Goal: Check status: Verify the current state of an ongoing process or item

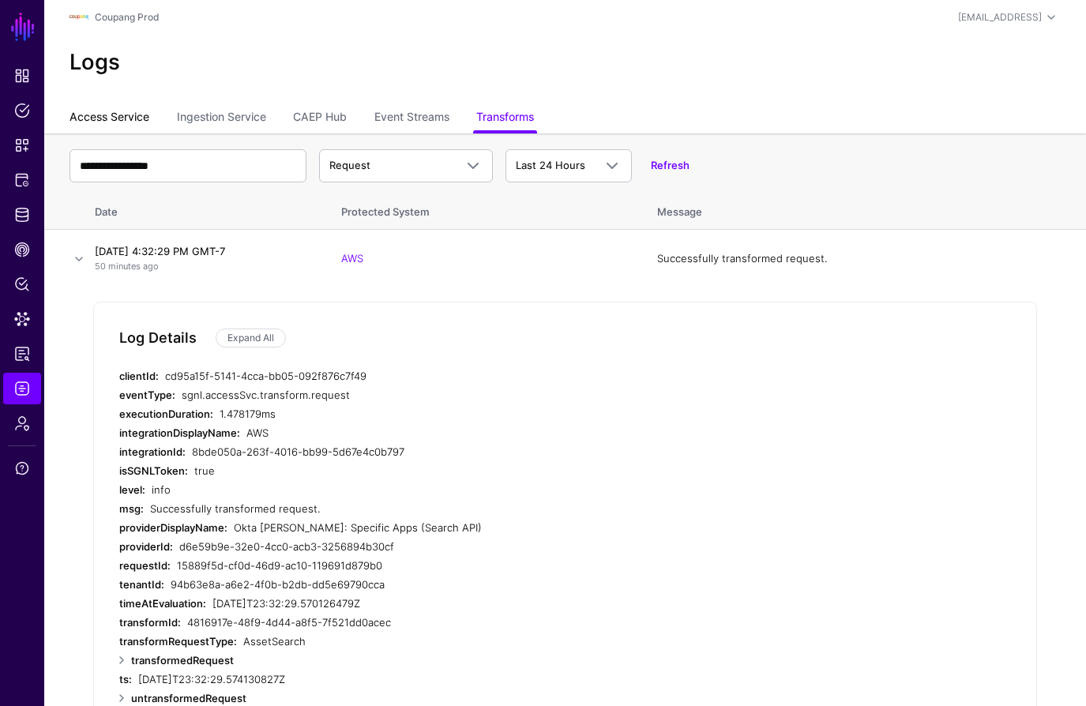
click at [118, 118] on link "Access Service" at bounding box center [109, 118] width 80 height 30
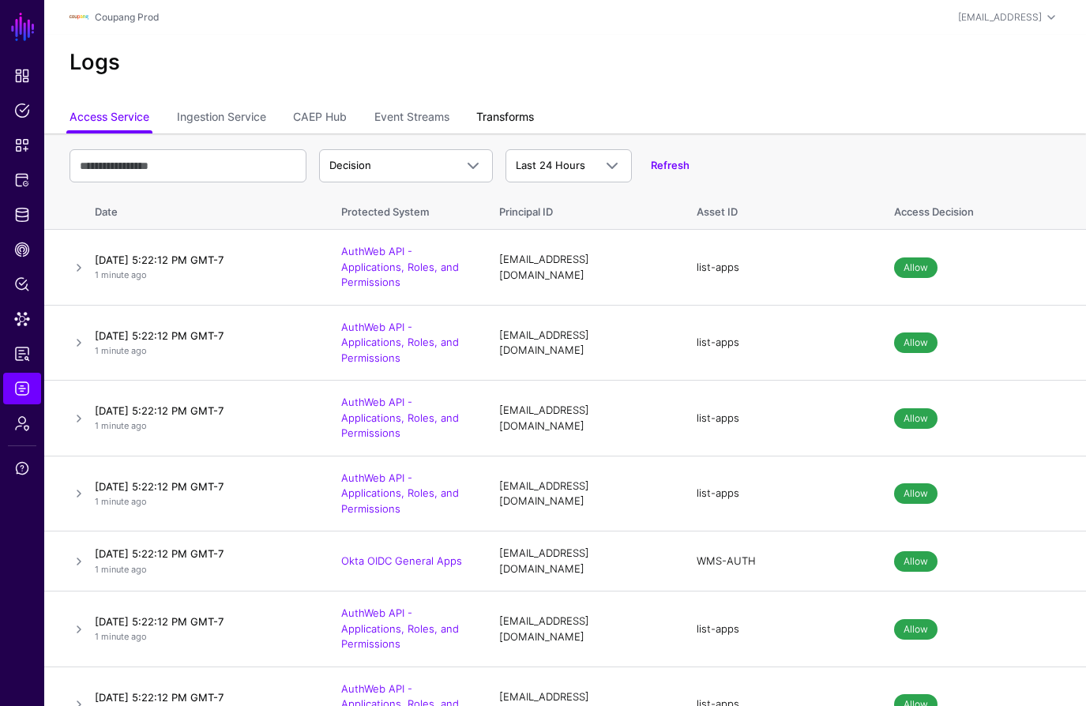
click at [523, 111] on link "Transforms" at bounding box center [505, 118] width 58 height 30
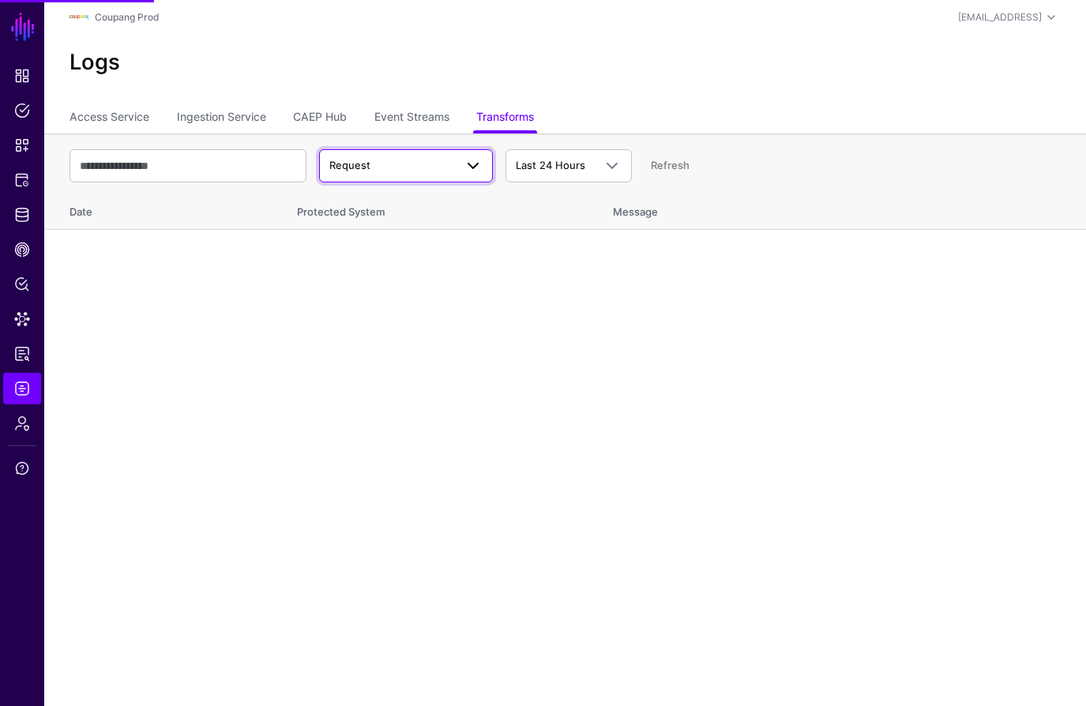
click at [403, 159] on span "Request" at bounding box center [391, 166] width 125 height 16
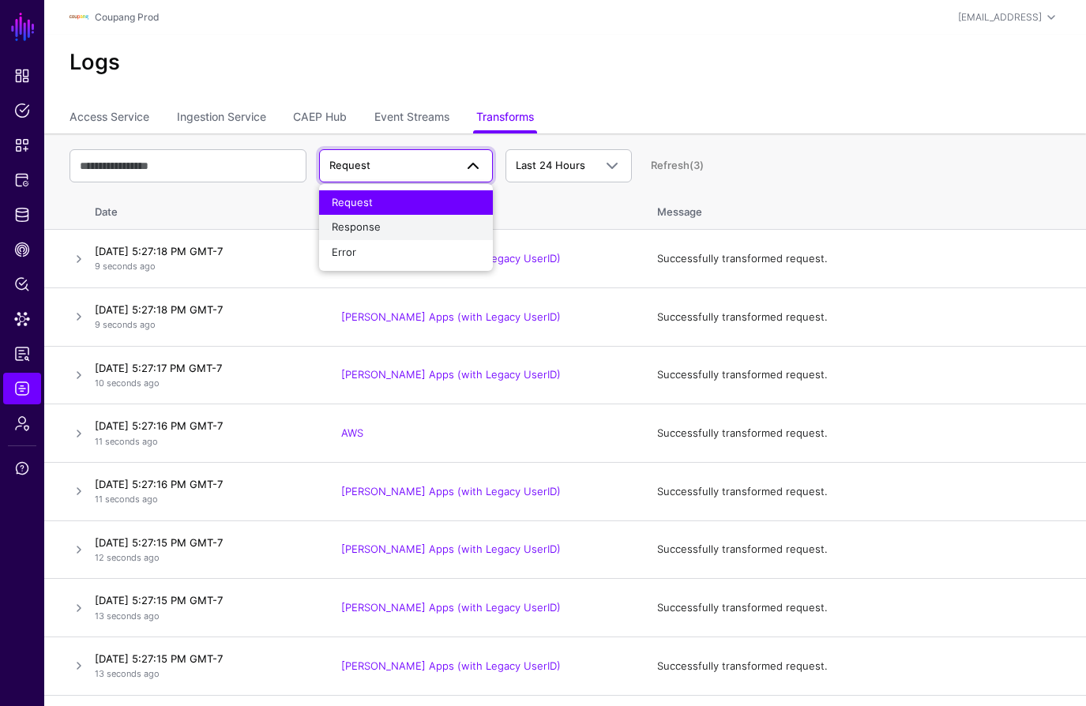
click at [372, 226] on span "Response" at bounding box center [356, 226] width 49 height 13
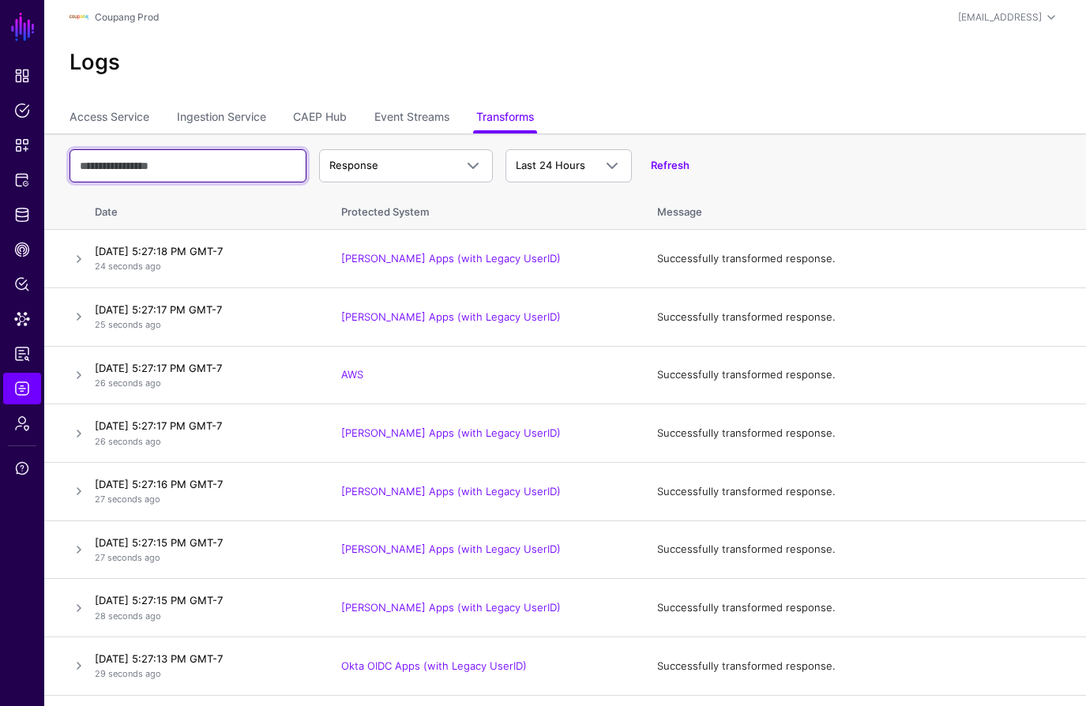
click at [182, 174] on input "text" at bounding box center [187, 165] width 237 height 33
click at [206, 166] on input "text" at bounding box center [187, 165] width 237 height 33
paste input "**********"
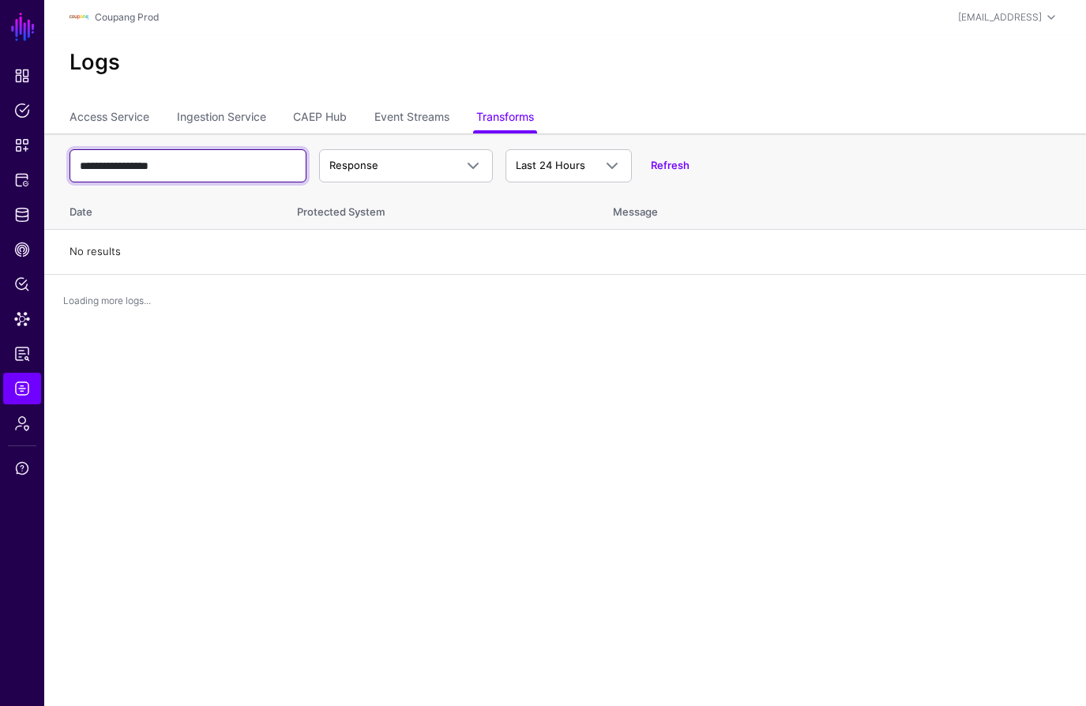
type input "**********"
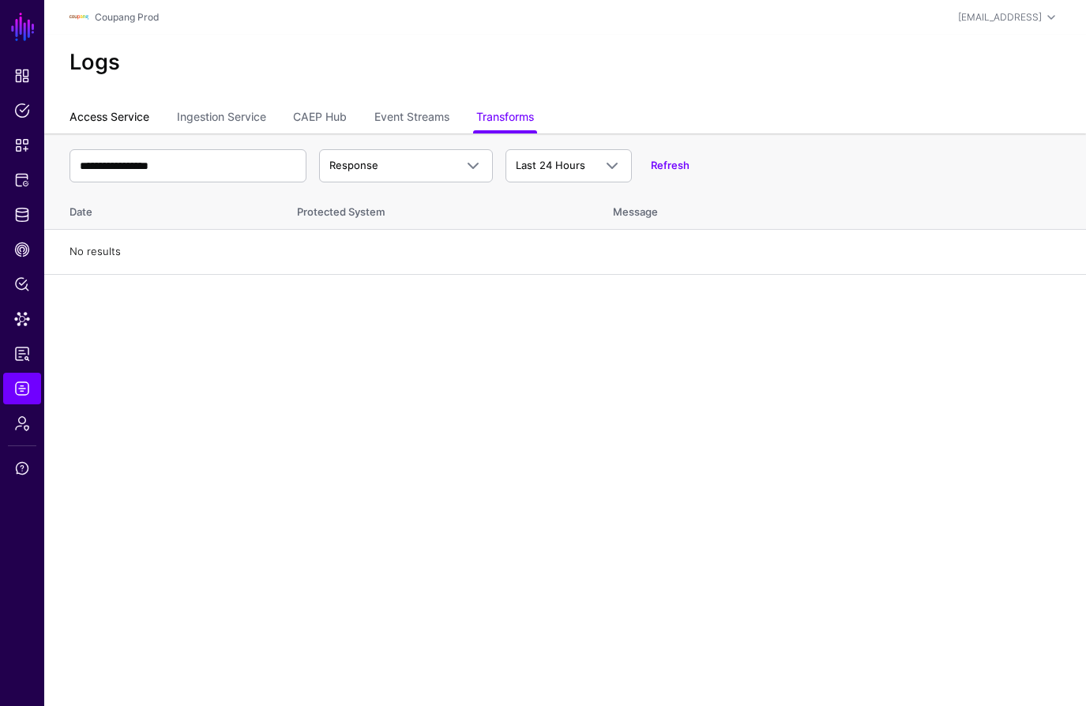
click at [128, 112] on link "Access Service" at bounding box center [109, 118] width 80 height 30
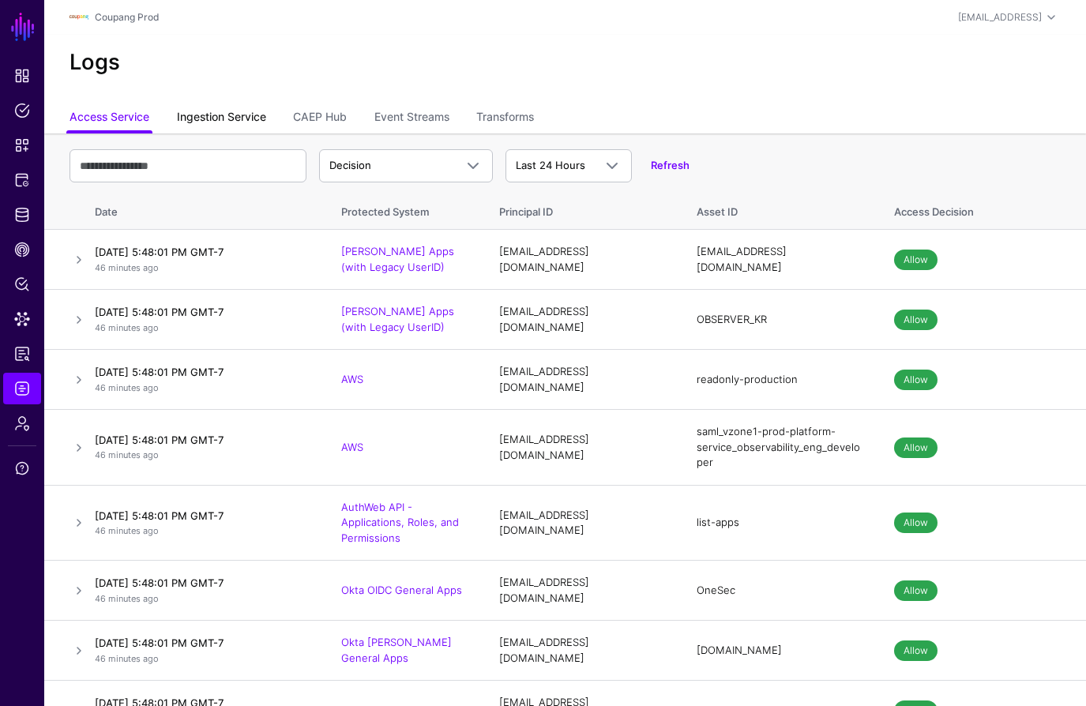
click at [243, 113] on link "Ingestion Service" at bounding box center [221, 118] width 89 height 30
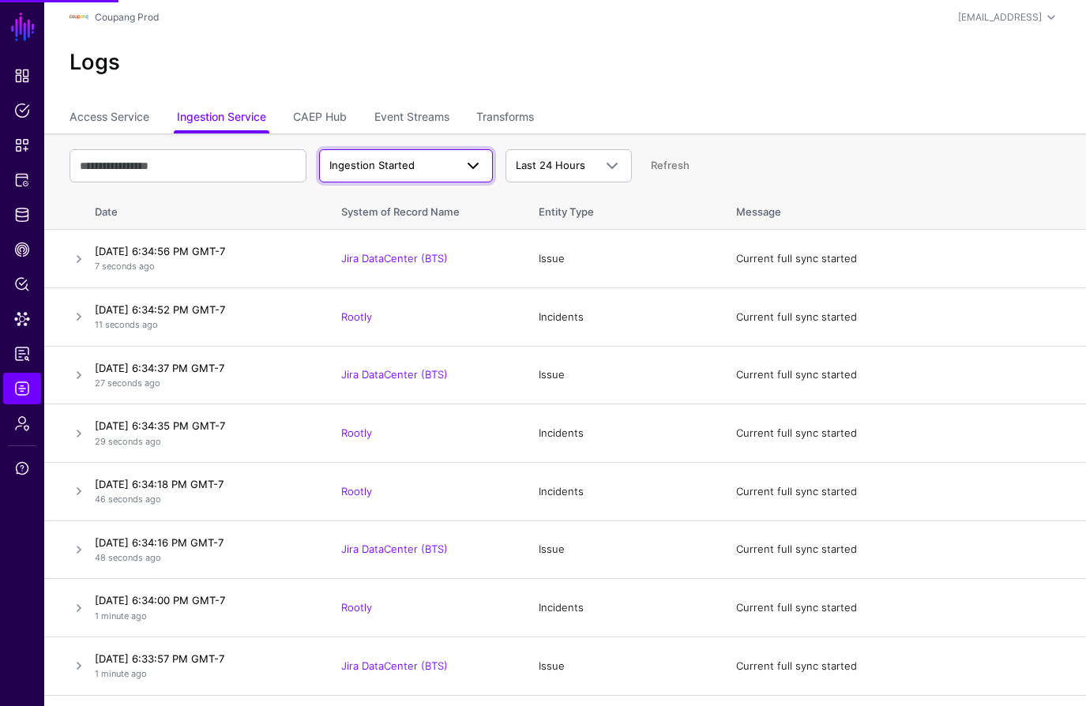
click at [448, 159] on span "Ingestion Started" at bounding box center [391, 166] width 125 height 16
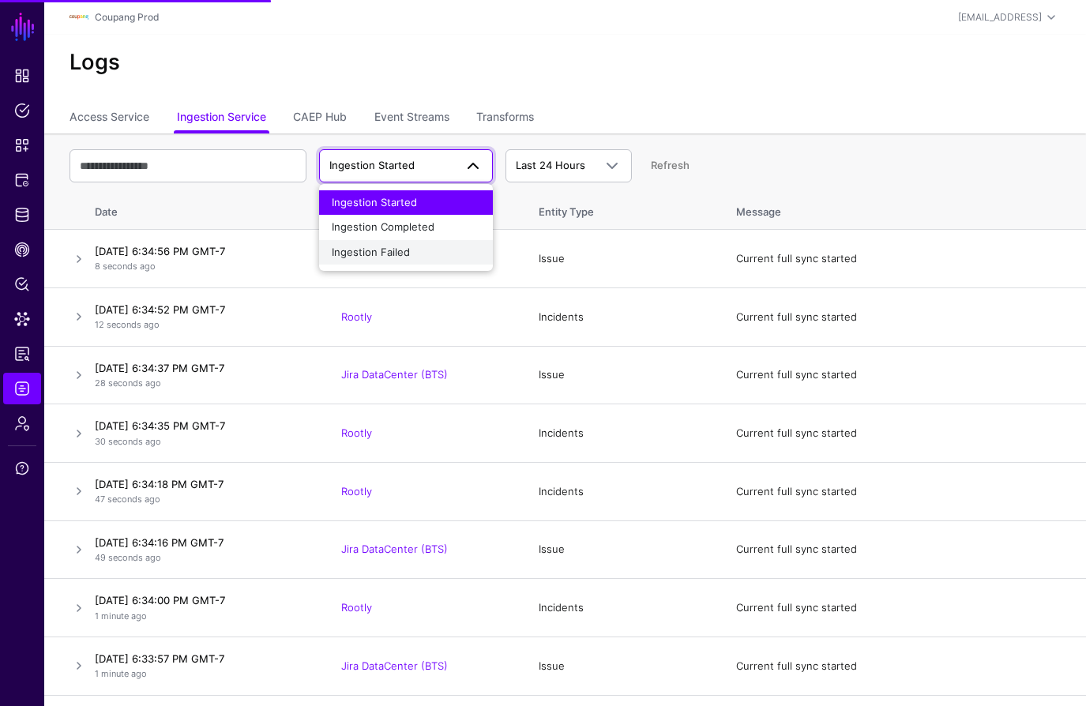
click at [396, 247] on span "Ingestion Failed" at bounding box center [371, 252] width 78 height 13
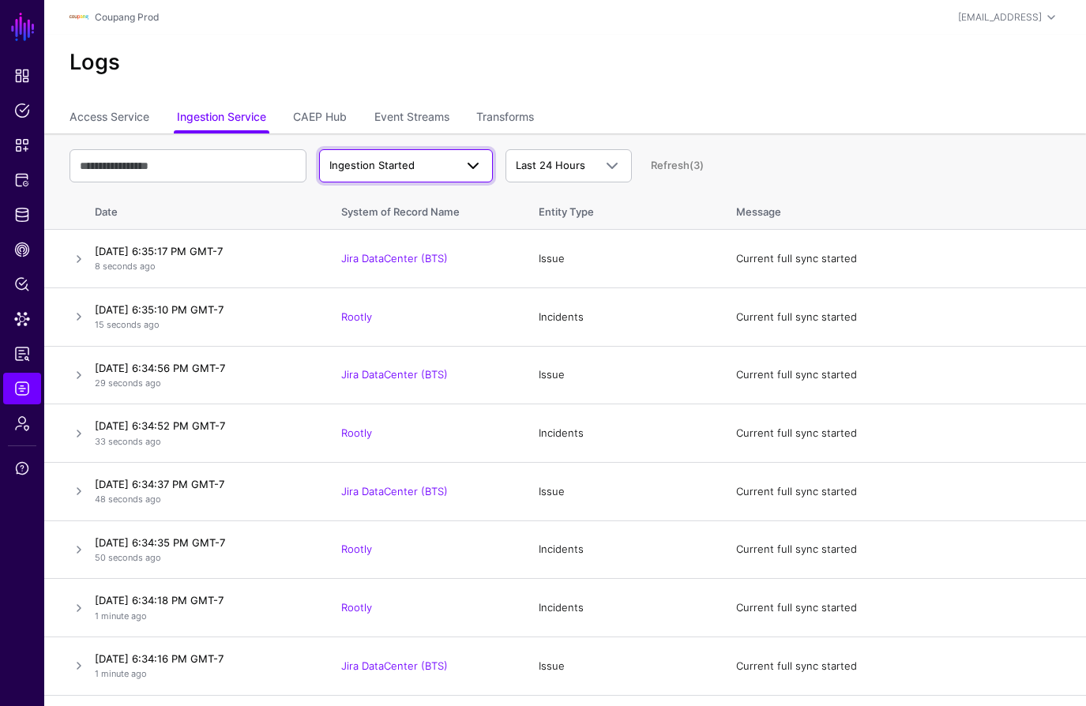
click at [437, 167] on span "Ingestion Started" at bounding box center [391, 166] width 125 height 16
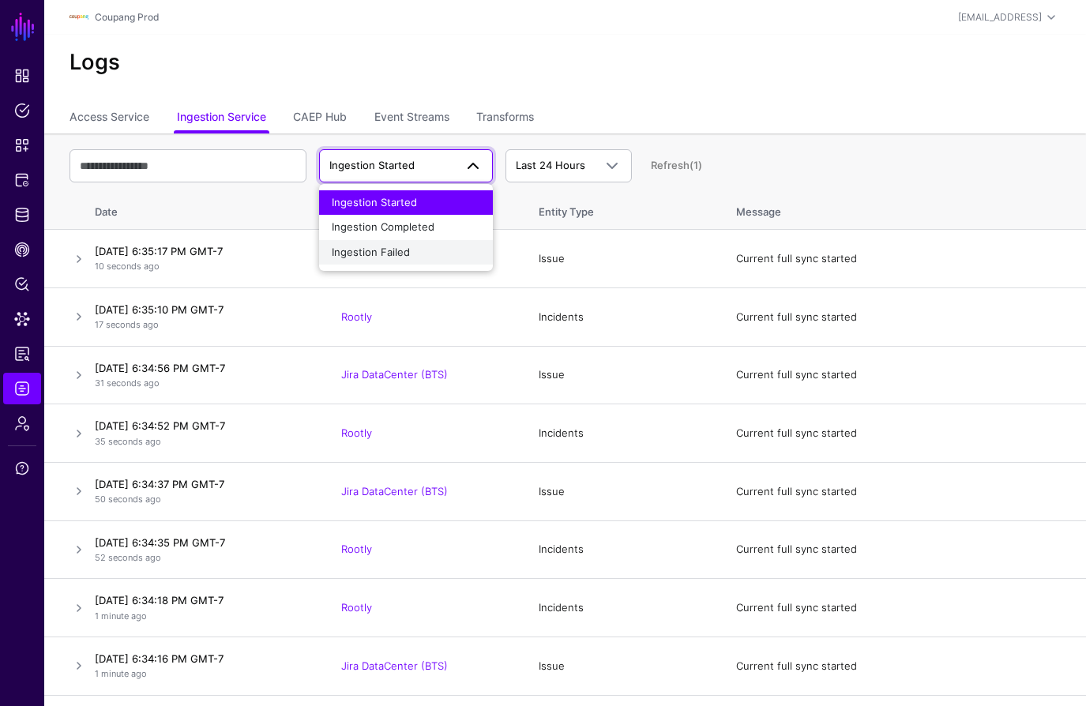
click at [402, 246] on span "Ingestion Failed" at bounding box center [371, 252] width 78 height 13
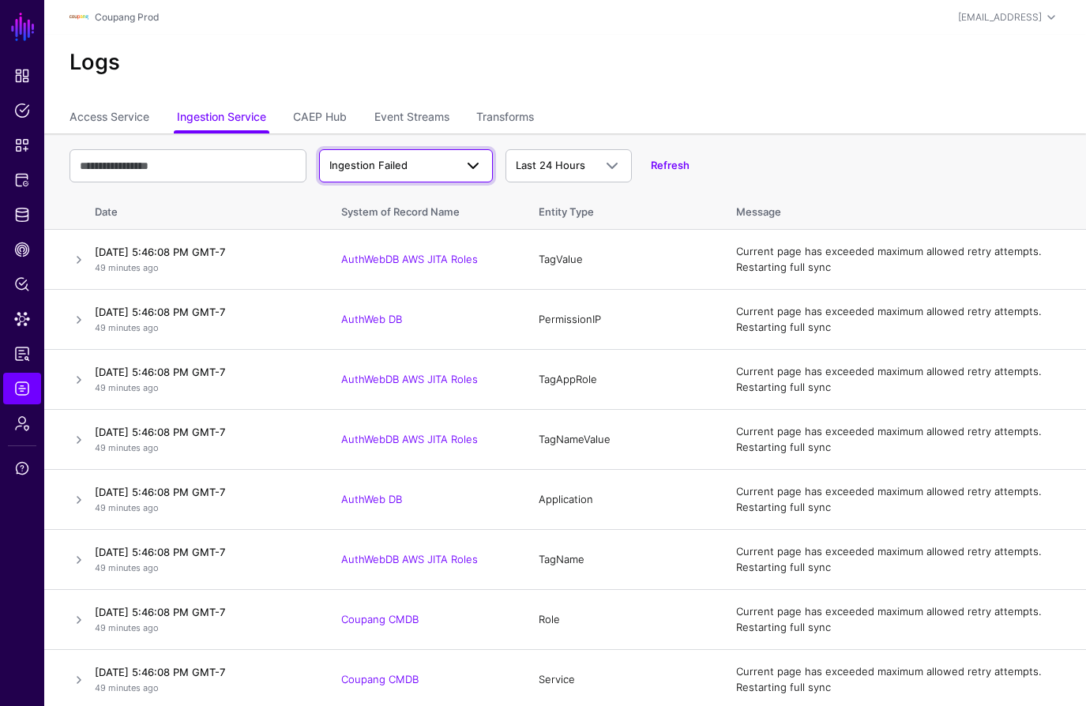
click at [418, 179] on link "Ingestion Failed" at bounding box center [406, 165] width 174 height 33
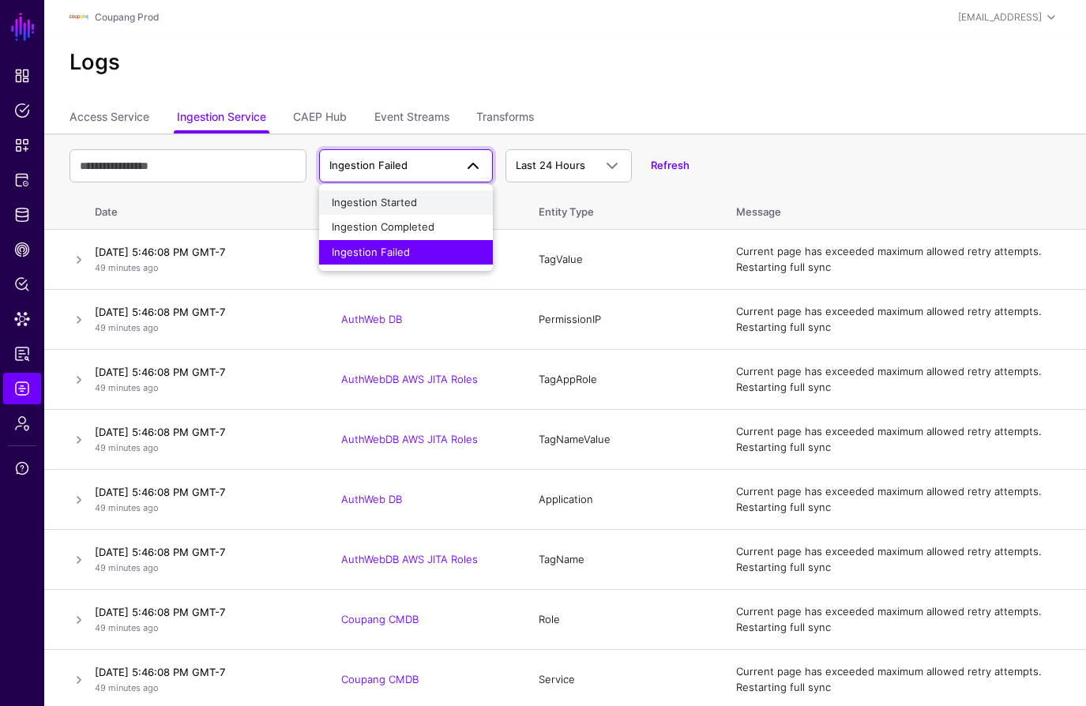
click at [410, 202] on span "Ingestion Started" at bounding box center [374, 202] width 85 height 13
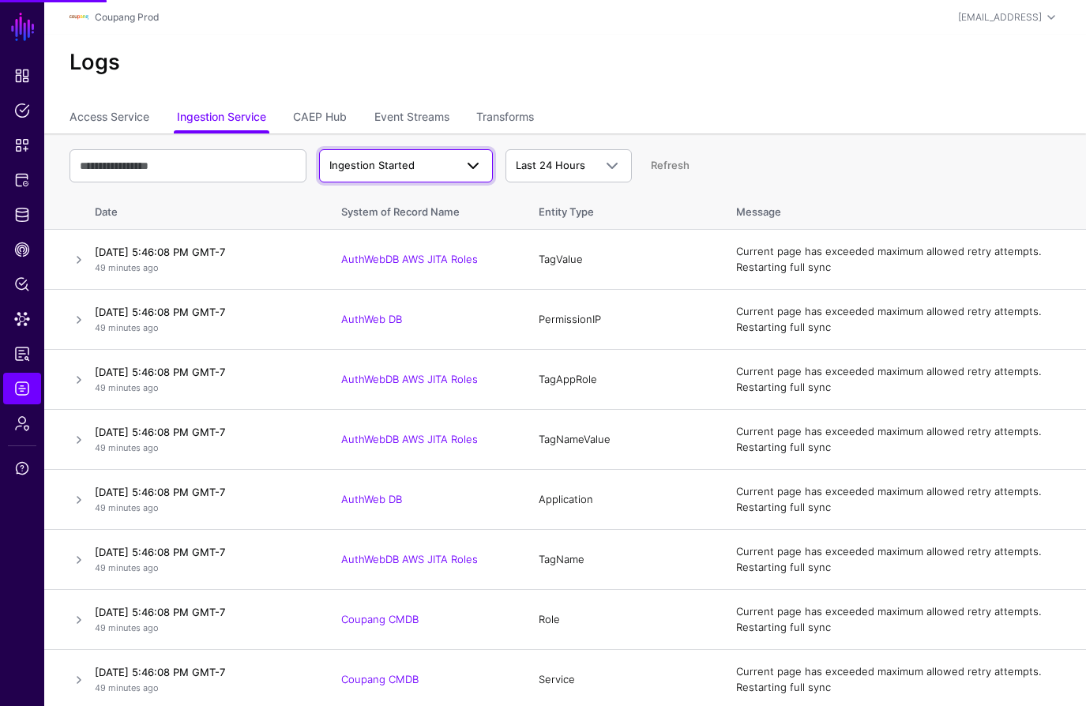
click at [408, 161] on span "Ingestion Started" at bounding box center [371, 165] width 85 height 13
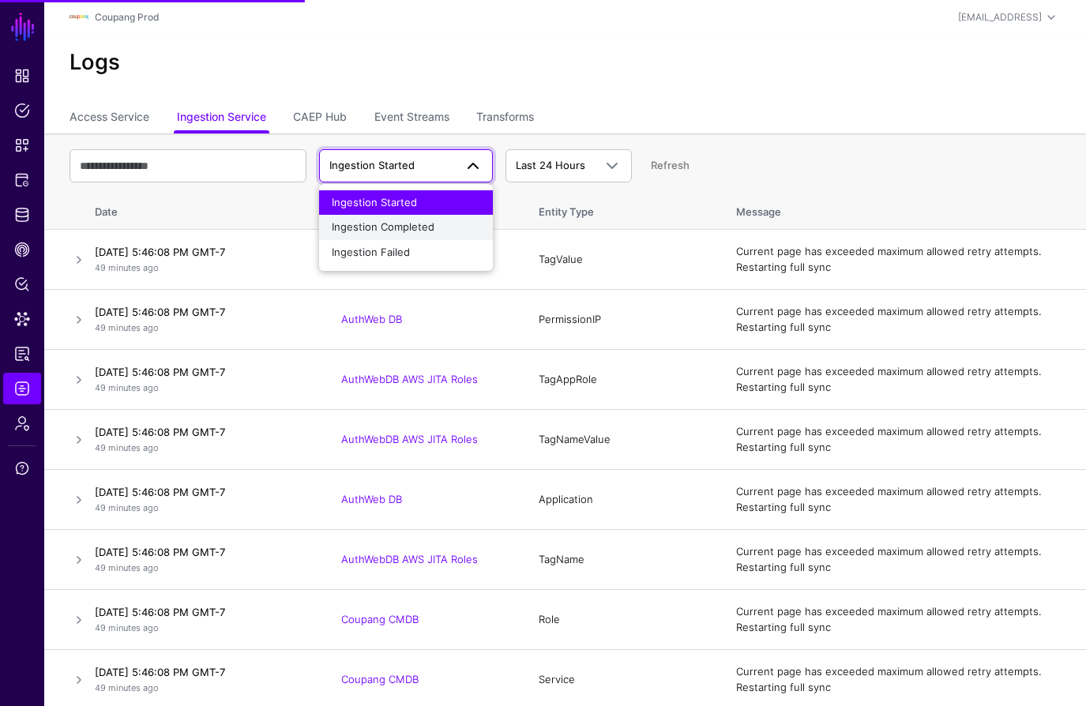
click at [402, 222] on span "Ingestion Completed" at bounding box center [383, 226] width 103 height 13
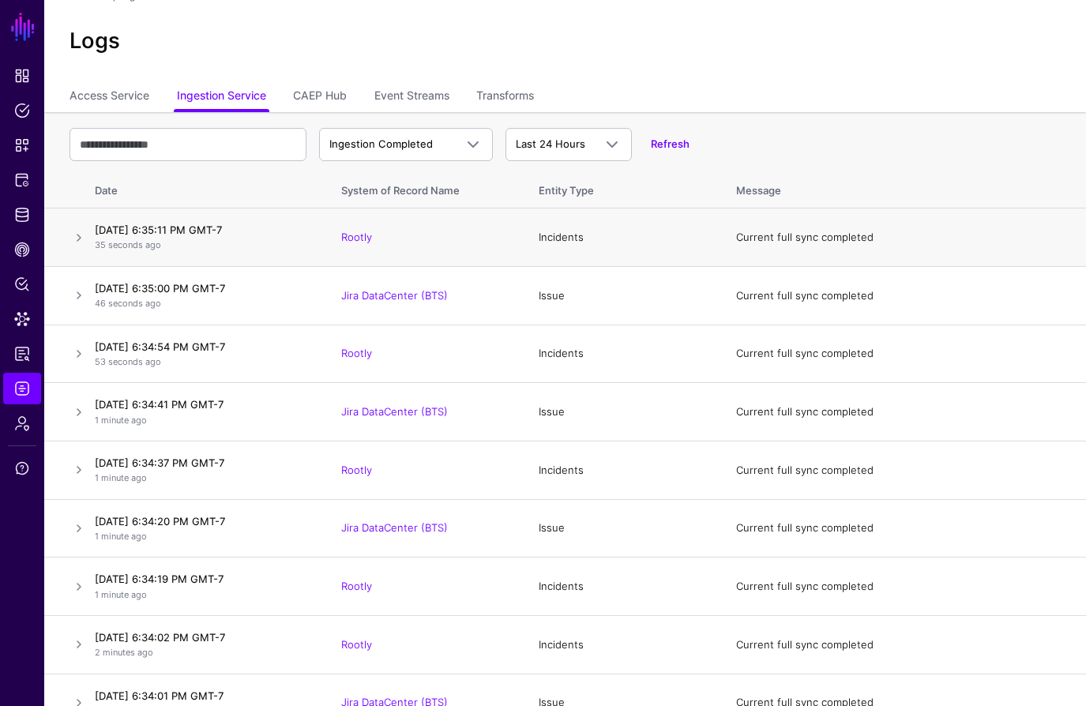
scroll to position [14, 0]
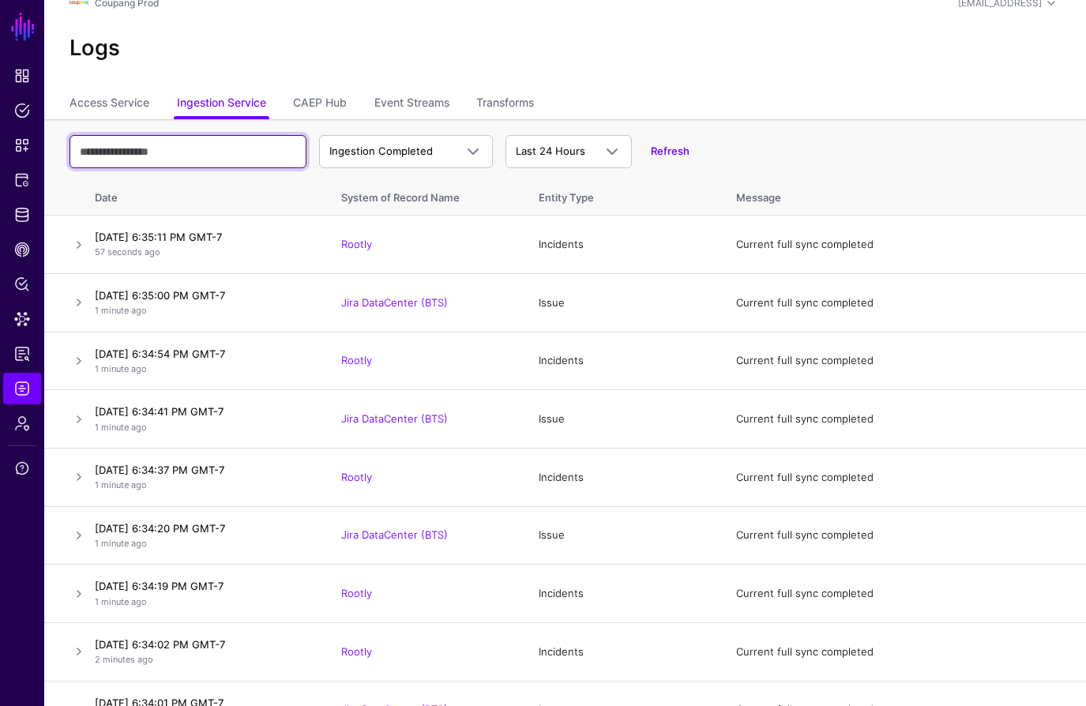
click at [184, 146] on input "text" at bounding box center [187, 151] width 237 height 33
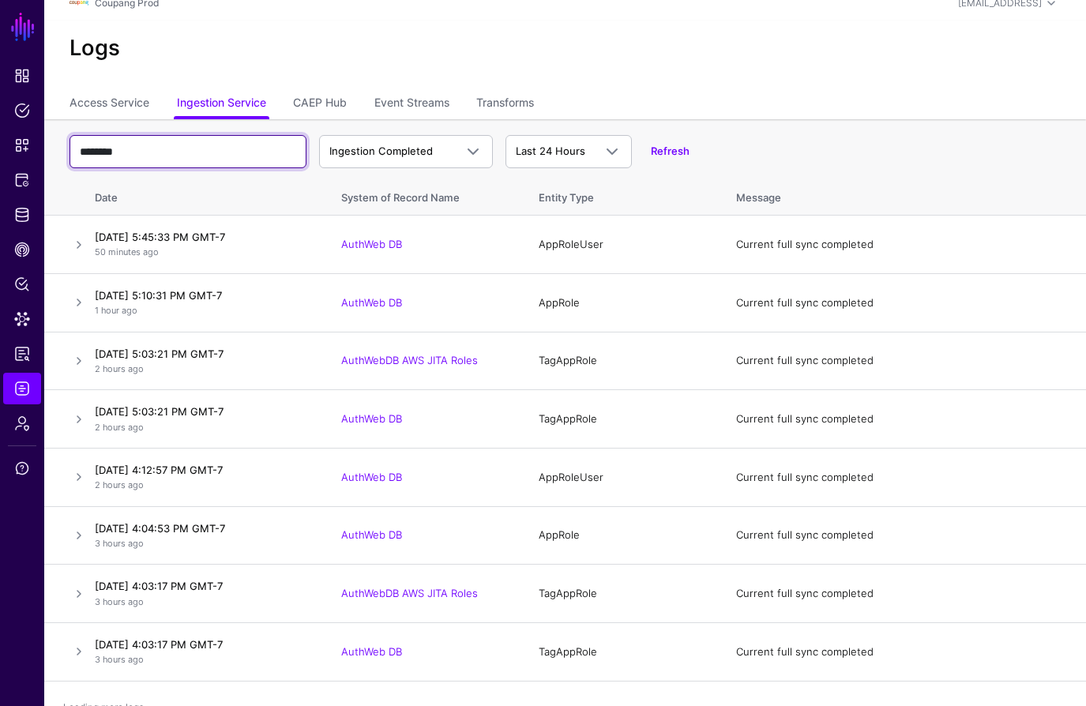
scroll to position [0, 0]
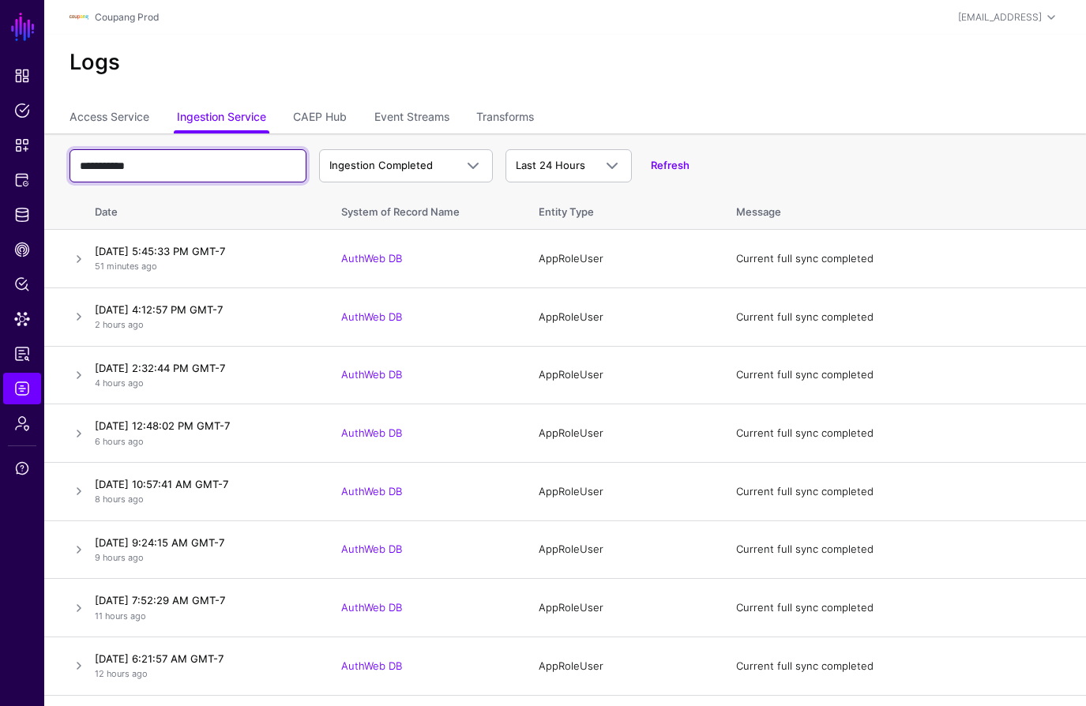
click at [182, 161] on input "**********" at bounding box center [187, 165] width 237 height 33
type input "*******"
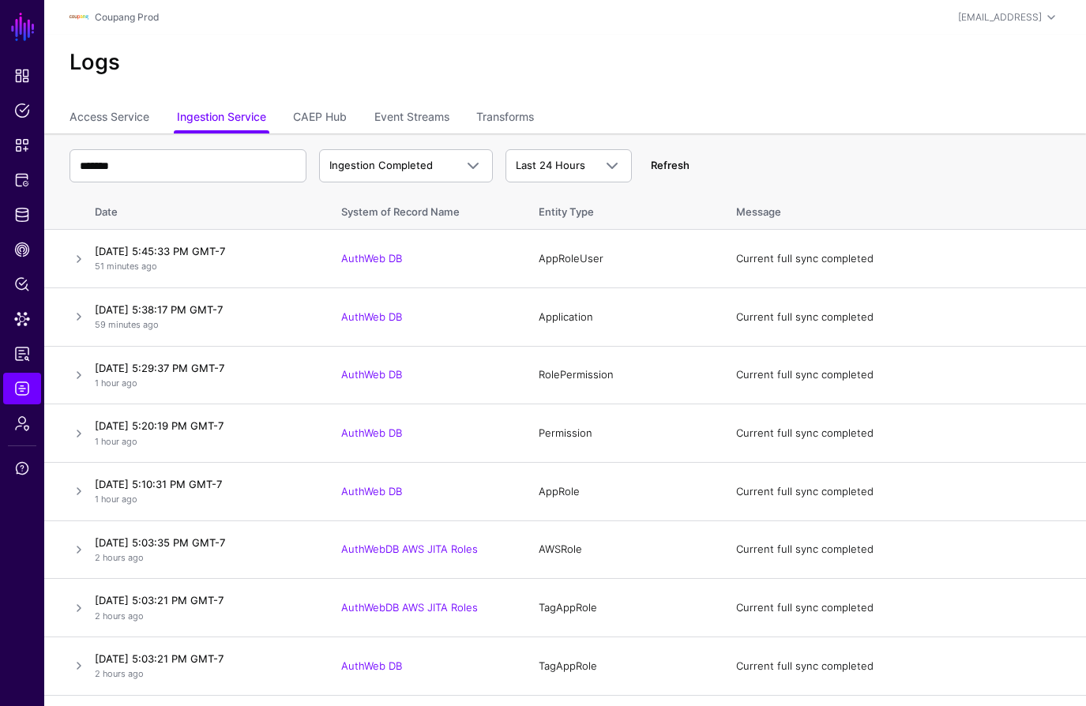
click at [667, 164] on link "Refresh" at bounding box center [670, 165] width 39 height 13
click at [397, 171] on span "Ingestion Completed" at bounding box center [391, 166] width 125 height 16
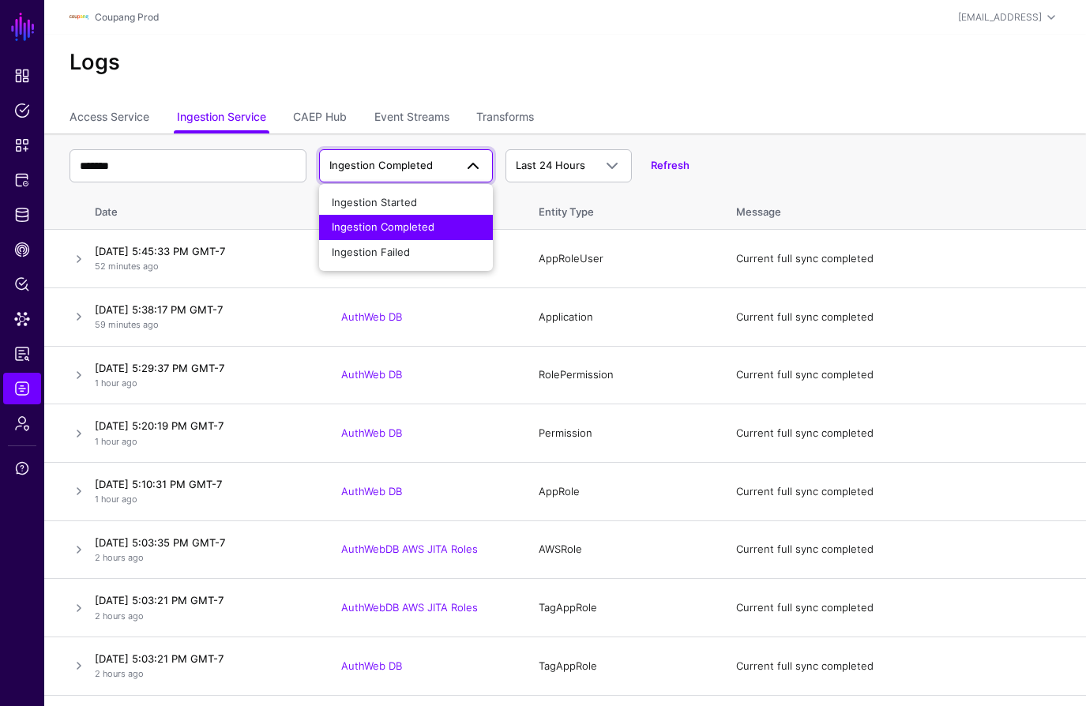
click at [808, 108] on ul "Access Service Ingestion Service CAEP Hub Event Streams Transforms" at bounding box center [564, 118] width 991 height 30
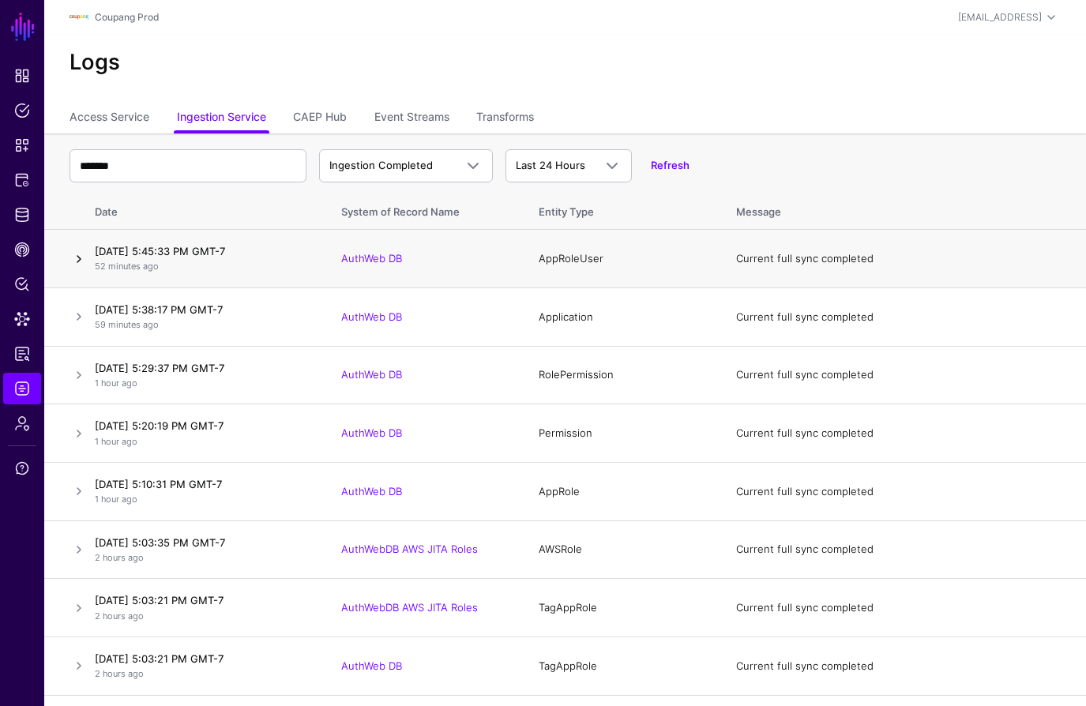
click at [79, 261] on link at bounding box center [78, 258] width 19 height 19
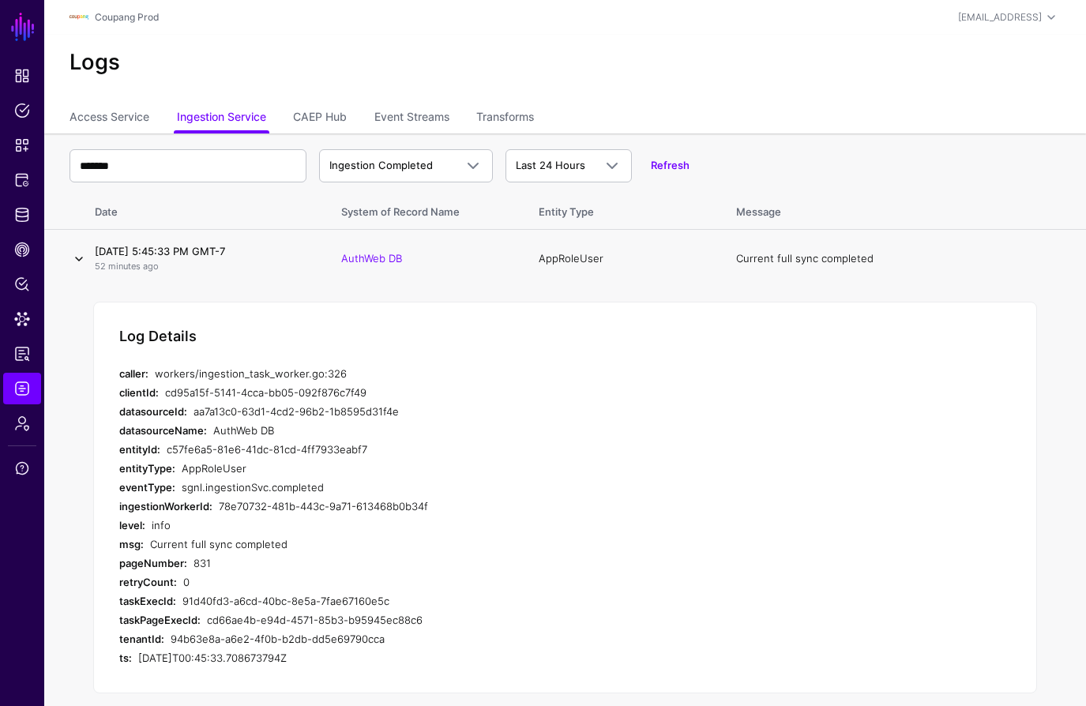
click at [79, 261] on link at bounding box center [78, 258] width 19 height 19
